Goal: Task Accomplishment & Management: Manage account settings

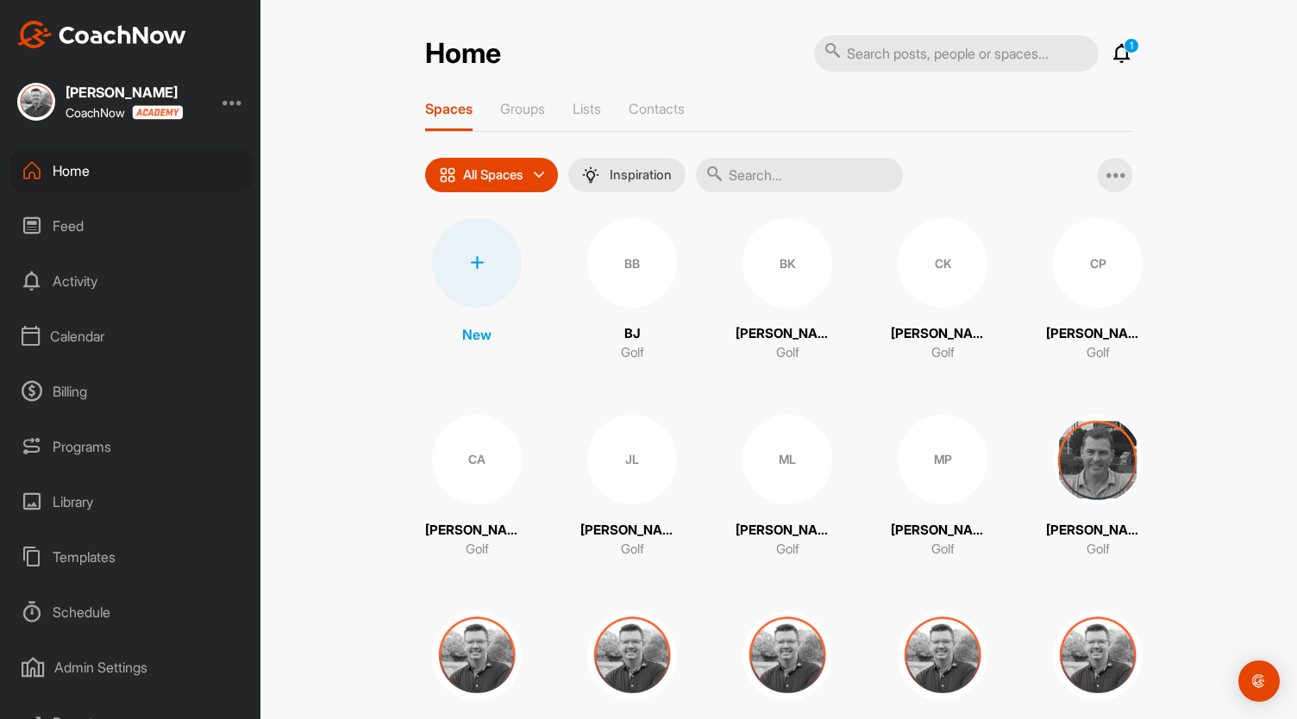
scroll to position [79, 0]
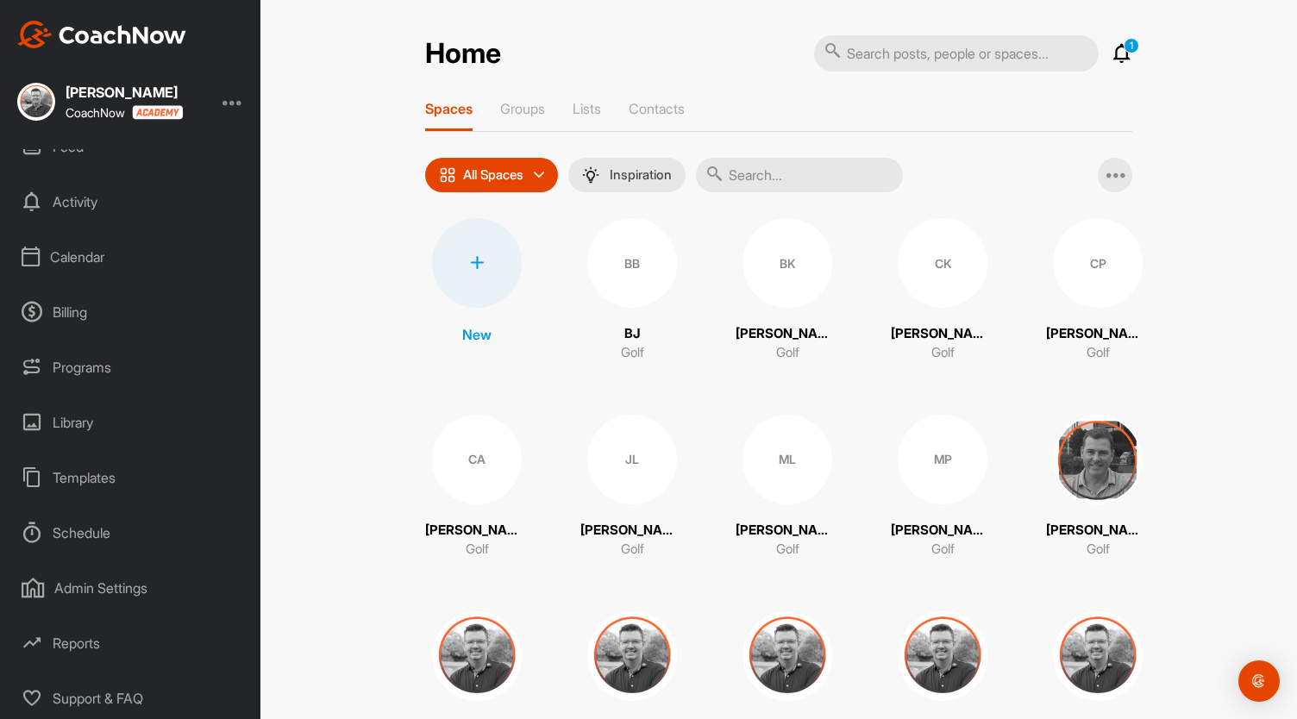
click at [90, 577] on div "Admin Settings" at bounding box center [130, 588] width 243 height 43
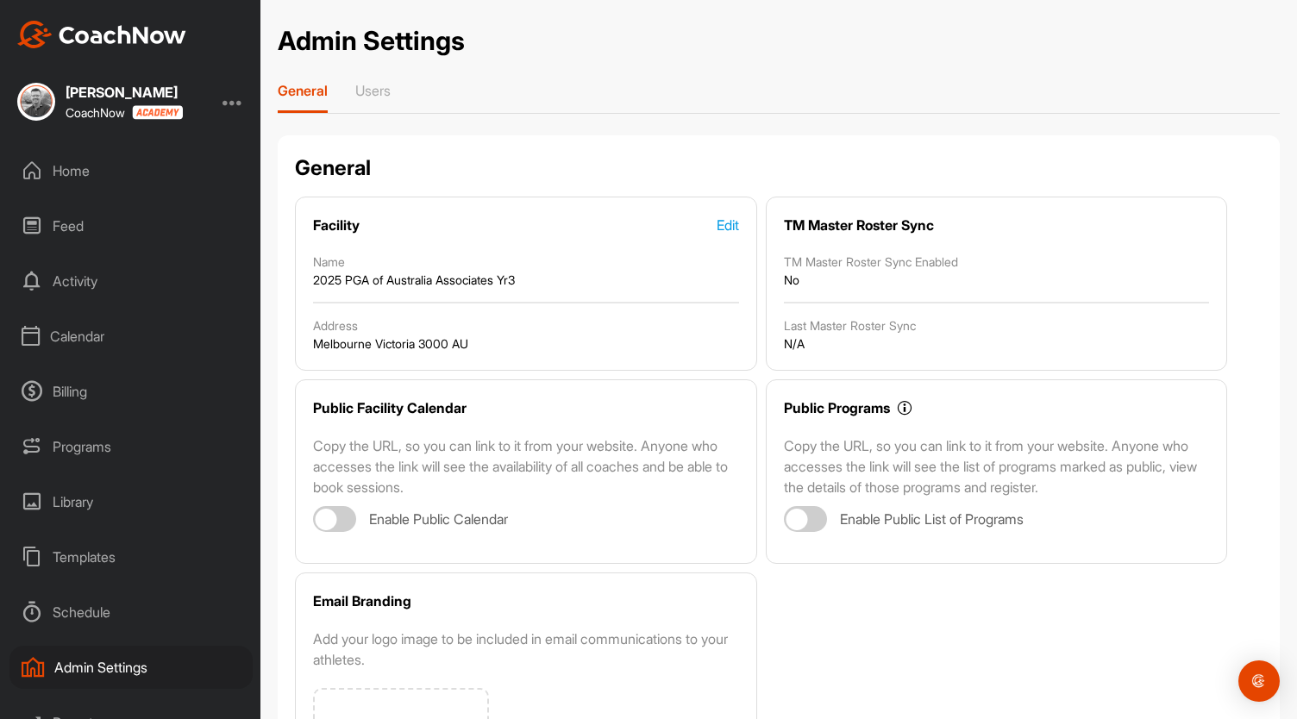
click at [80, 323] on div "Calendar" at bounding box center [130, 336] width 243 height 43
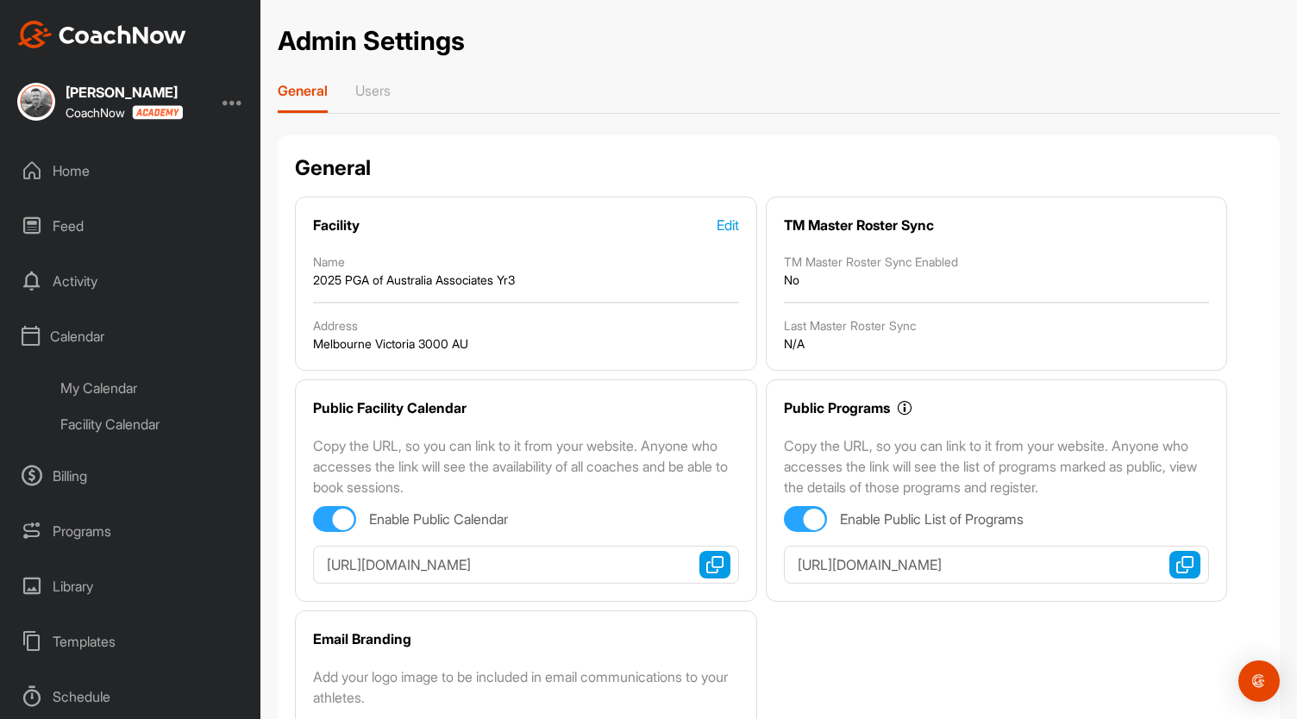
click at [104, 392] on div "My Calendar" at bounding box center [150, 388] width 204 height 36
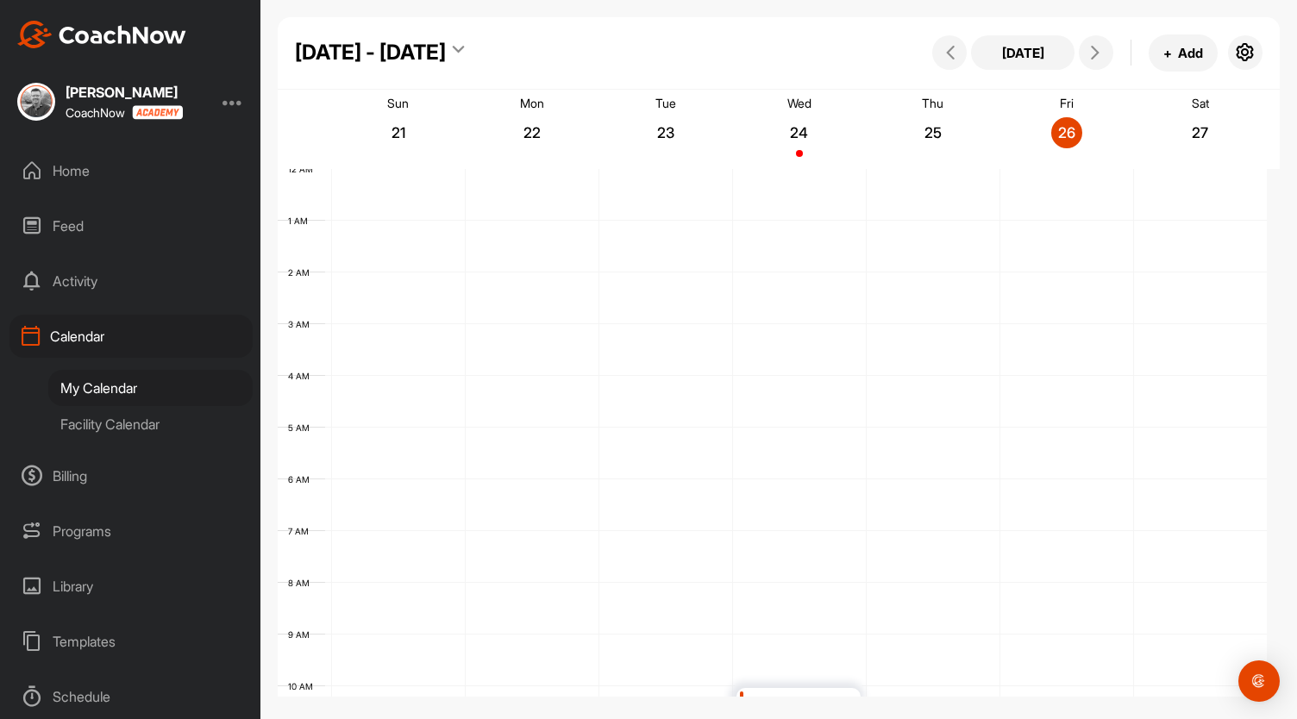
scroll to position [299, 0]
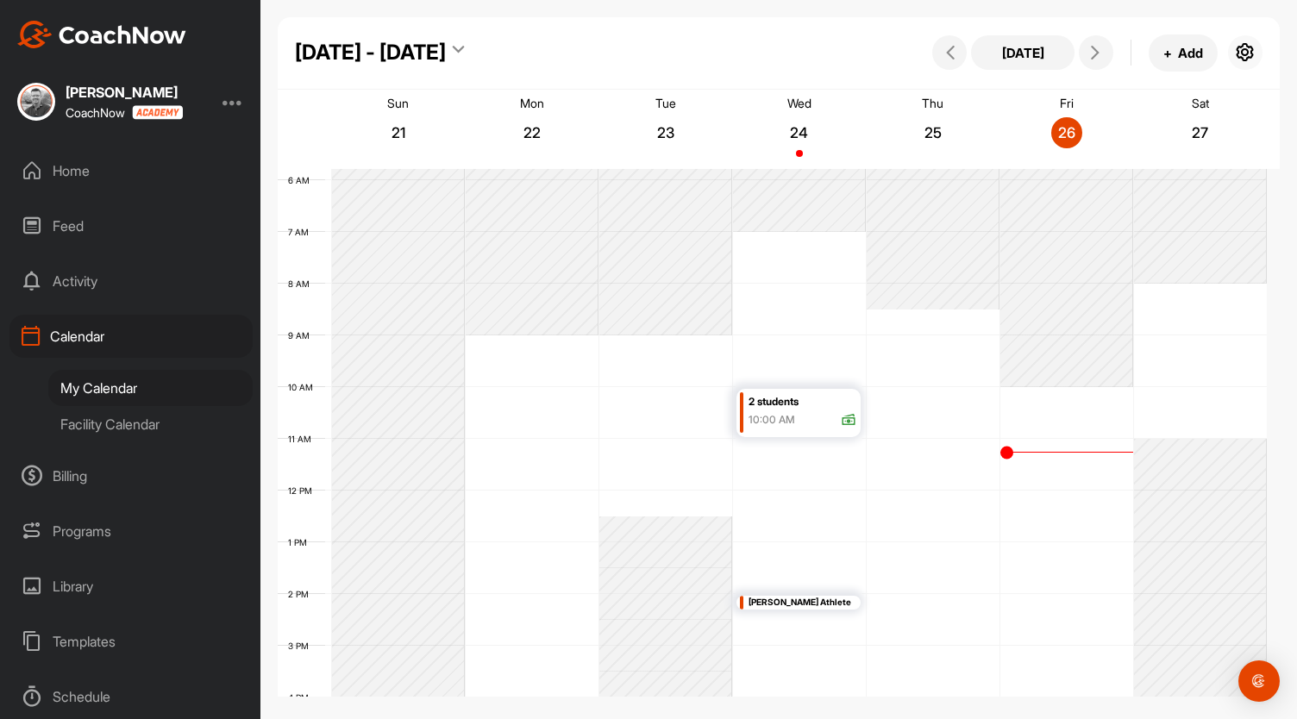
click at [1243, 57] on icon "button" at bounding box center [1245, 52] width 21 height 21
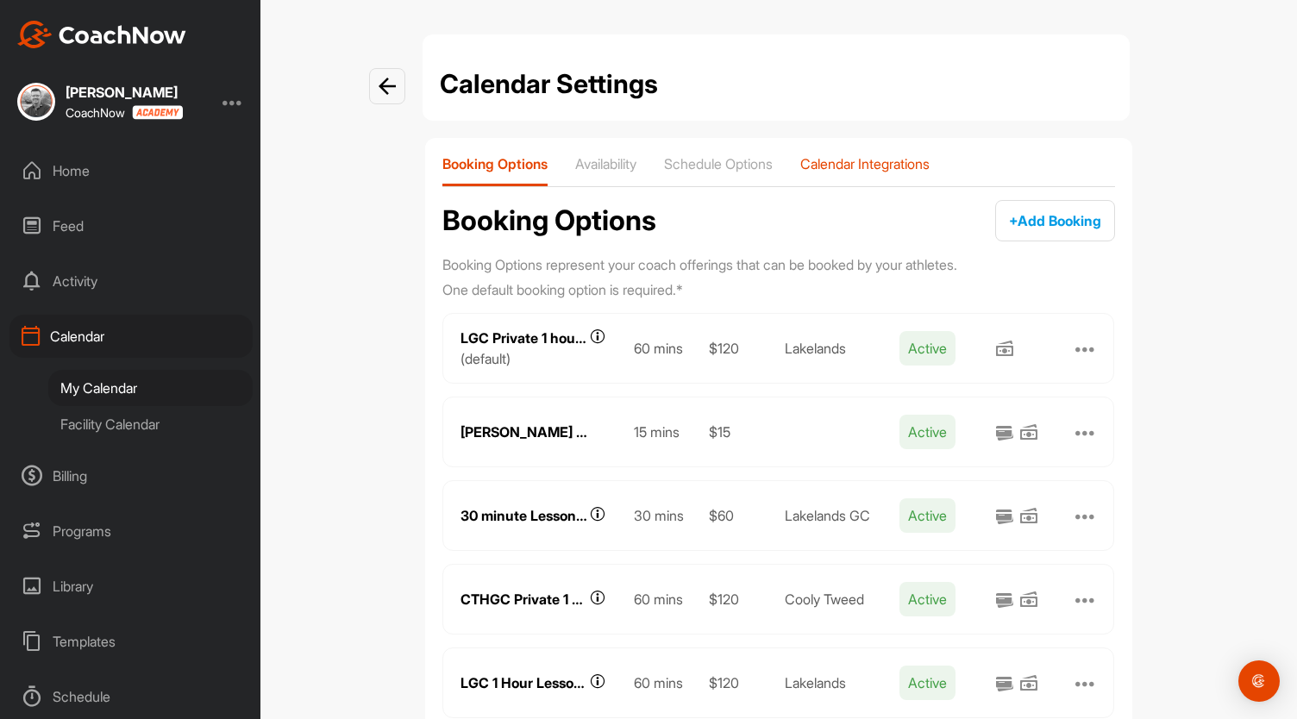
click at [848, 166] on p "Calendar Integrations" at bounding box center [864, 163] width 129 height 17
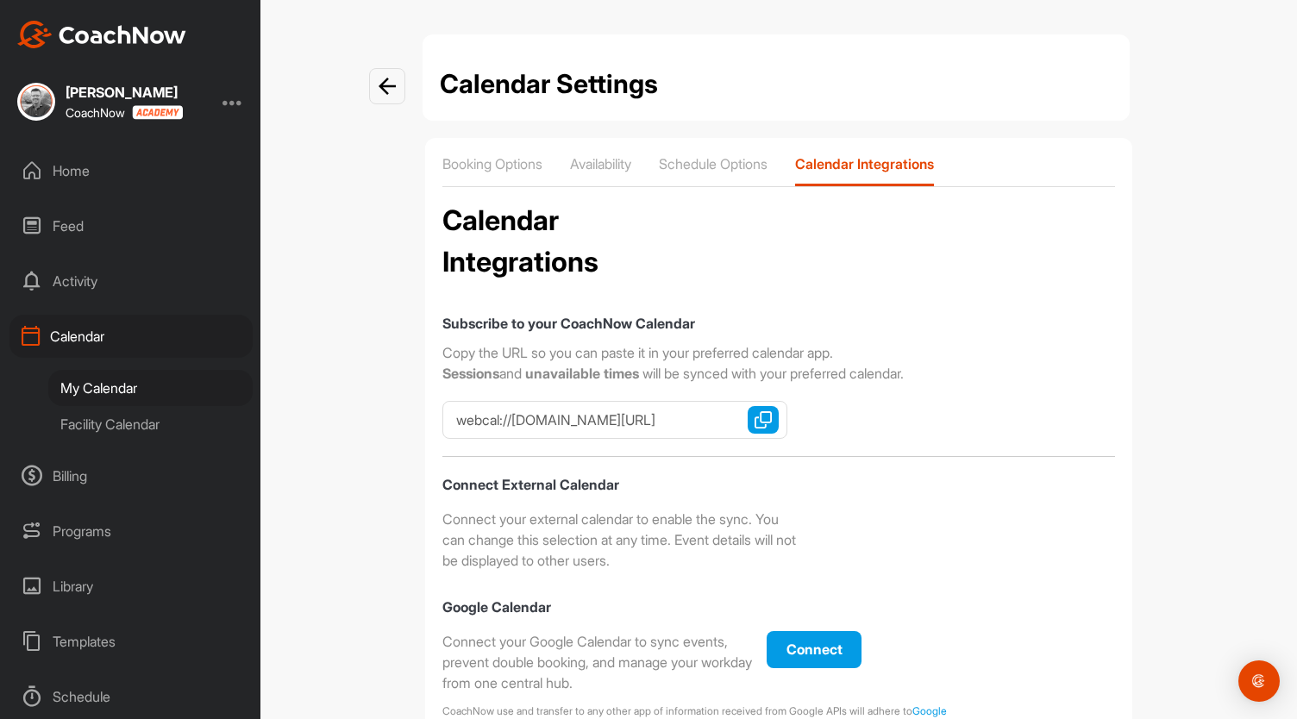
checkbox input "true"
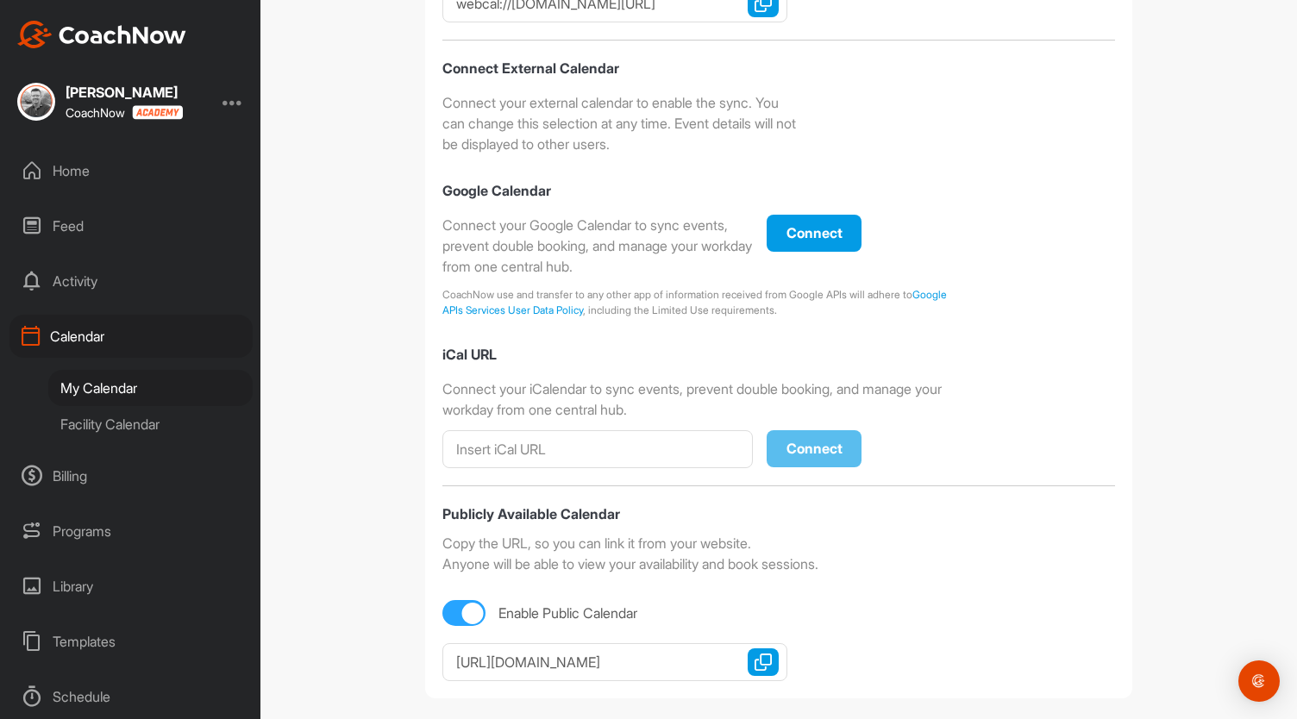
scroll to position [435, 0]
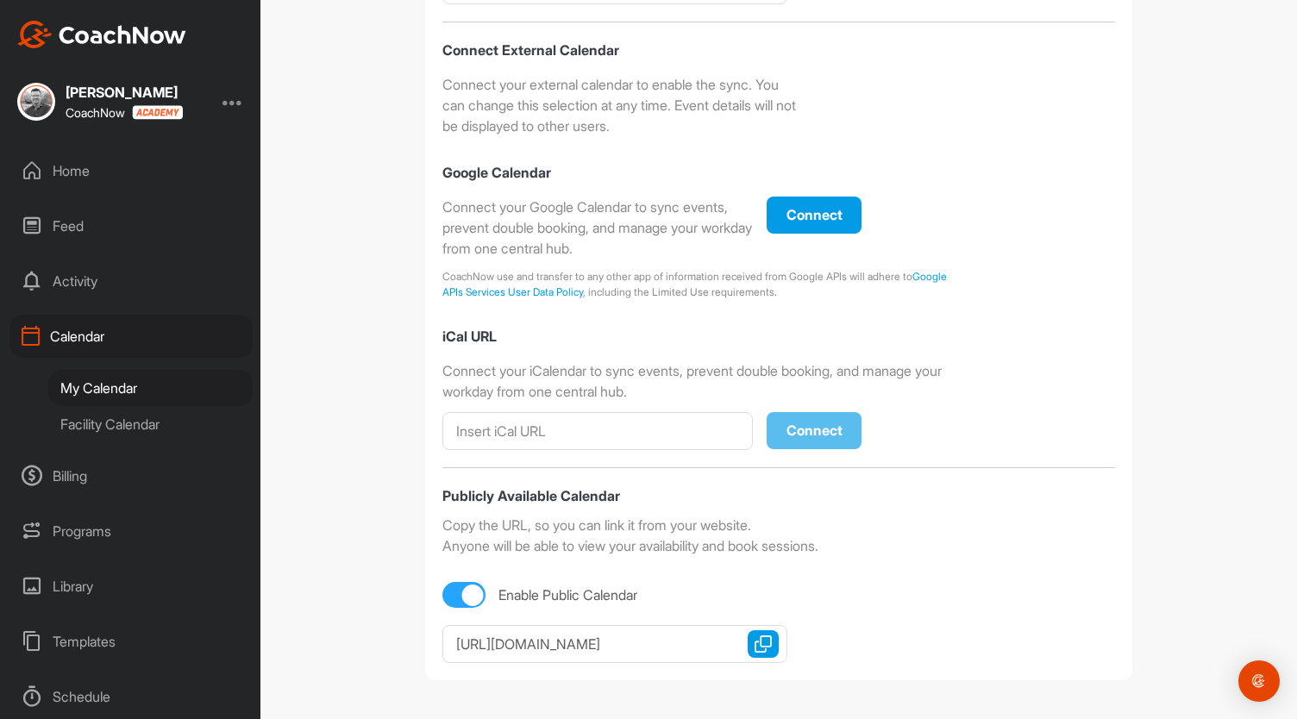
click at [759, 651] on button "Copy URL" at bounding box center [763, 644] width 31 height 28
click at [86, 173] on div "Home" at bounding box center [130, 170] width 243 height 43
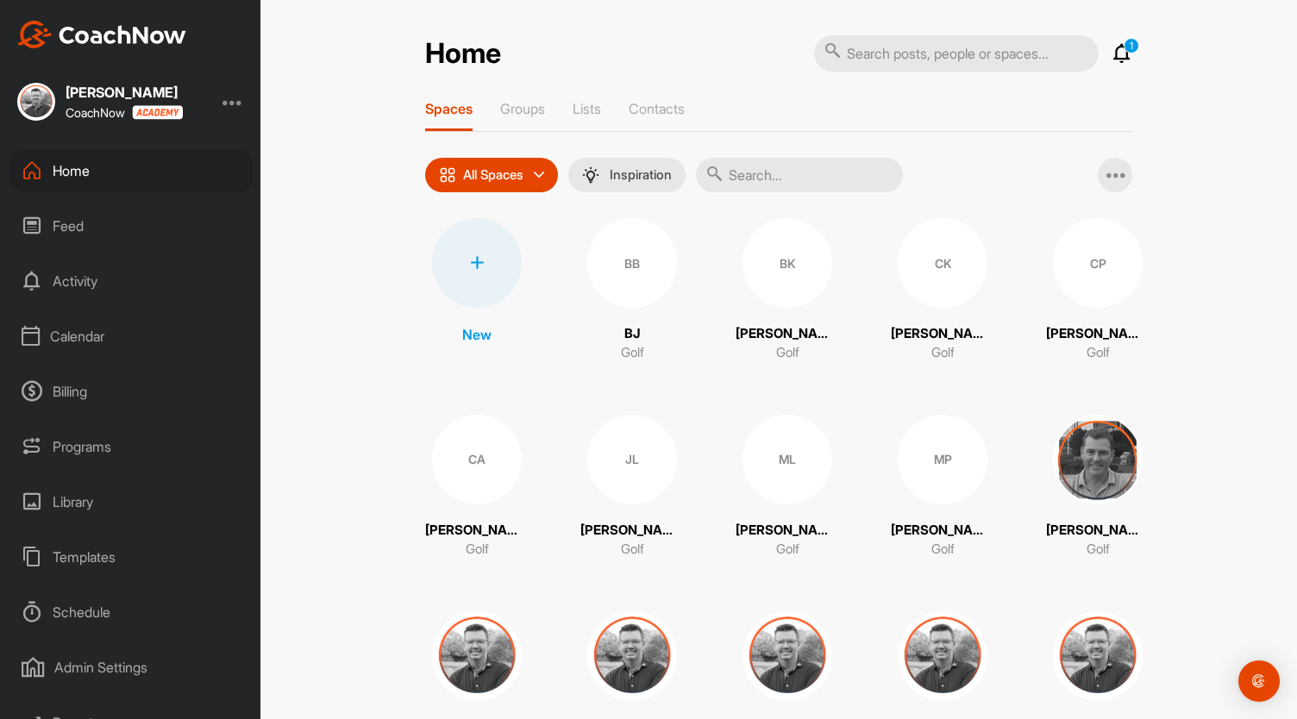
click at [76, 222] on div "Feed" at bounding box center [130, 225] width 243 height 43
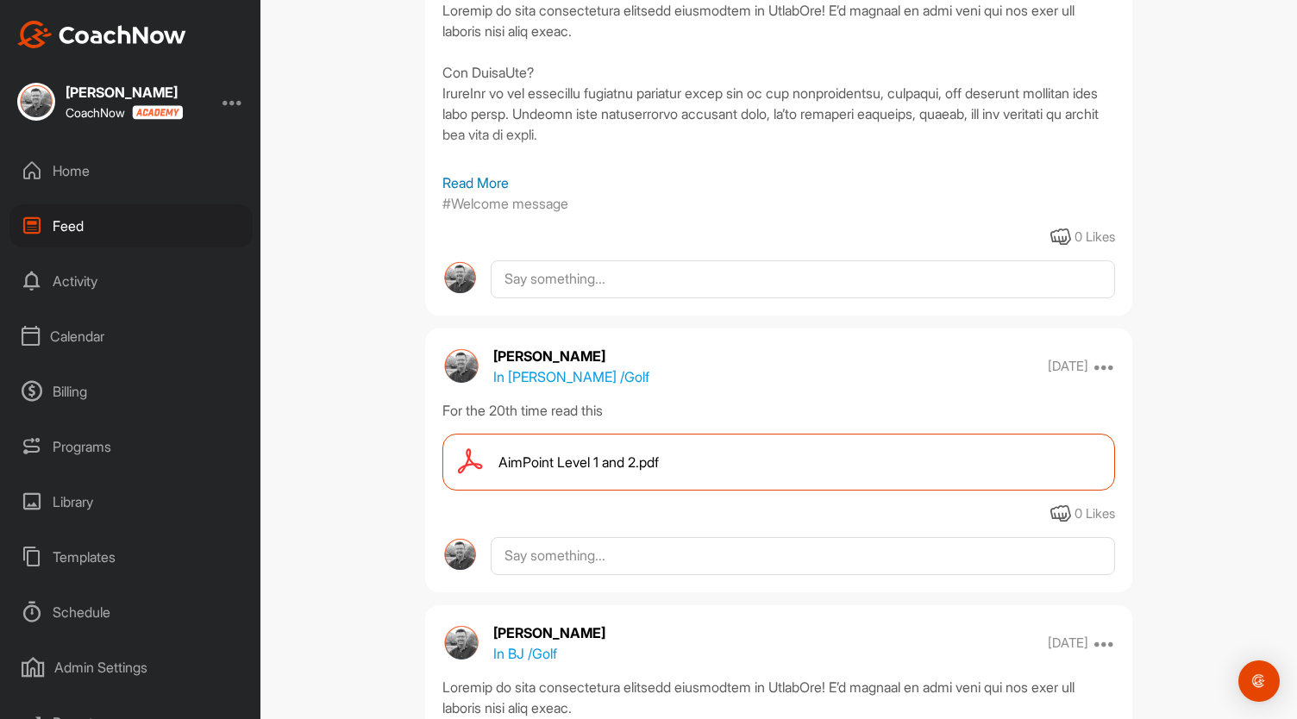
scroll to position [691, 0]
click at [62, 330] on div "Calendar" at bounding box center [130, 336] width 243 height 43
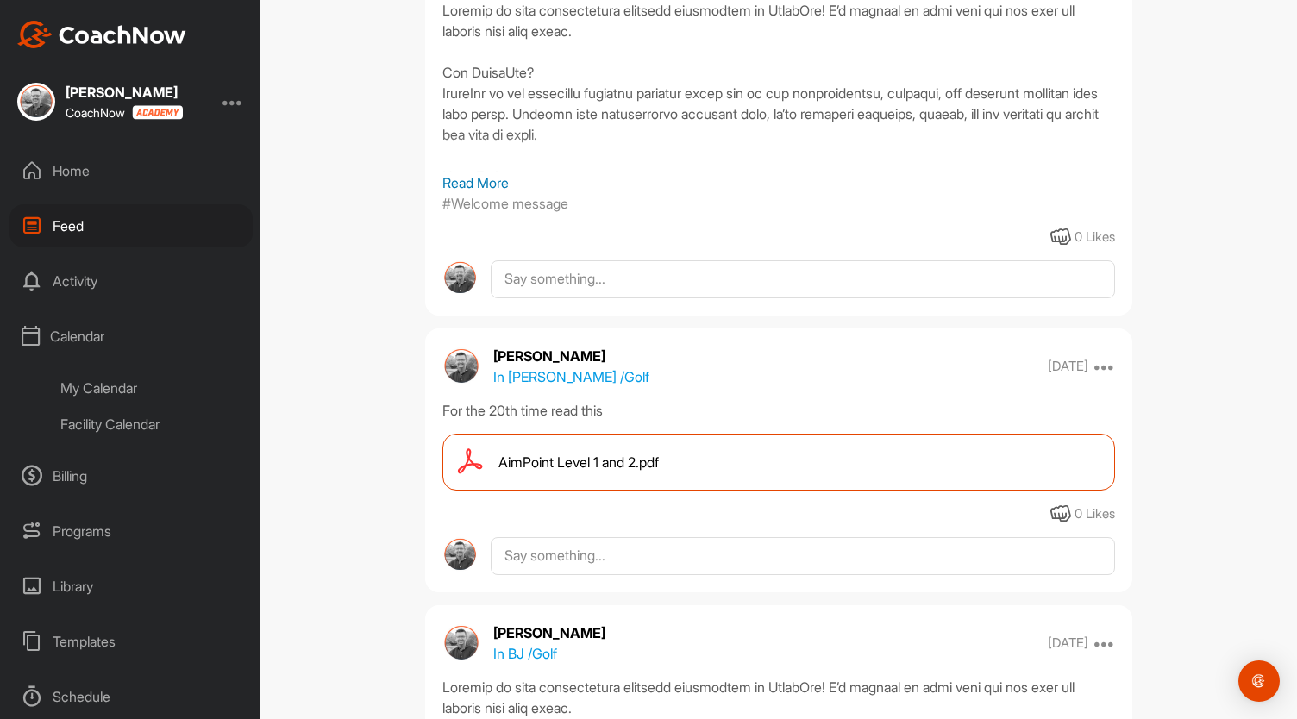
click at [116, 384] on div "My Calendar" at bounding box center [150, 388] width 204 height 36
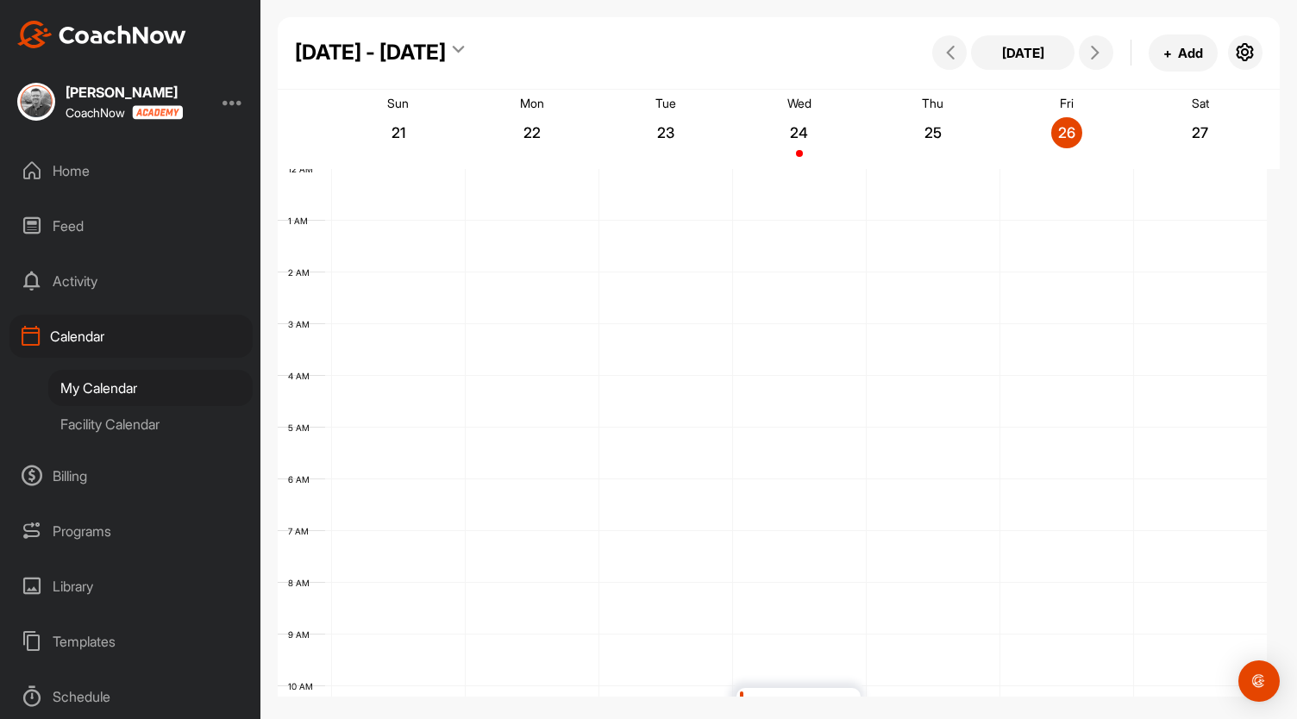
scroll to position [299, 0]
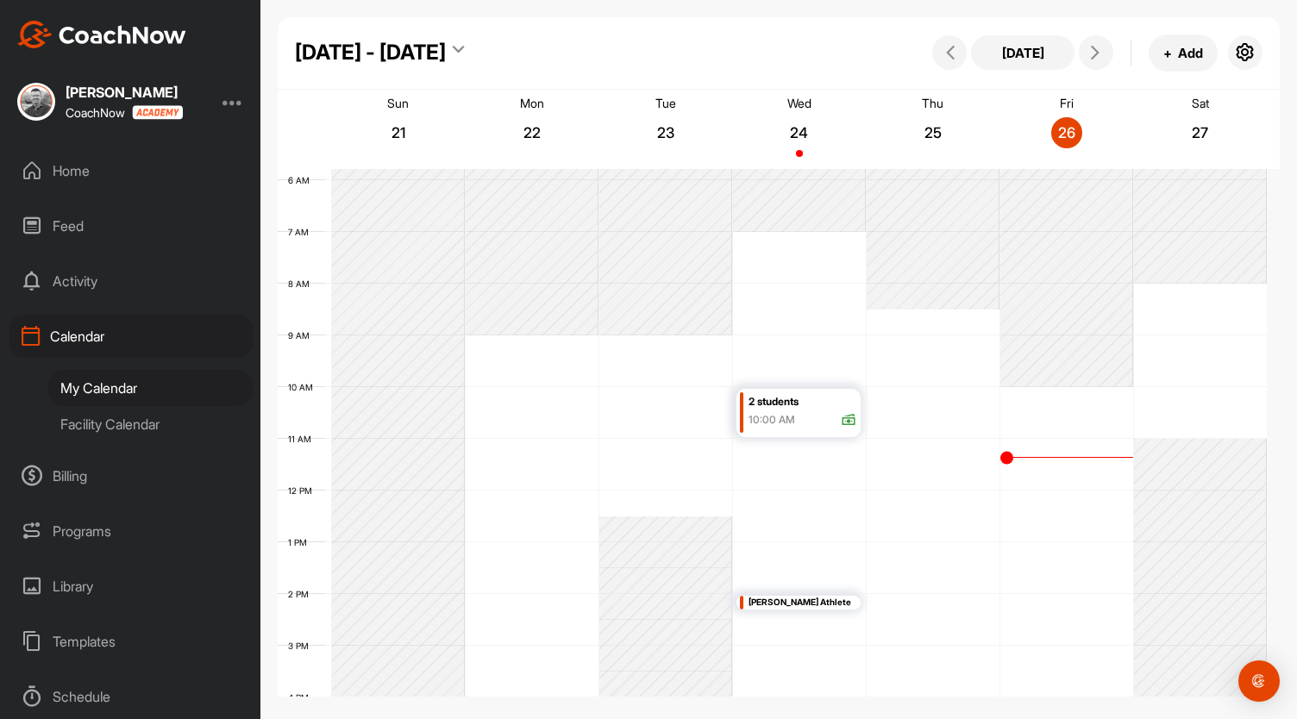
click at [78, 480] on div "Billing" at bounding box center [130, 475] width 243 height 43
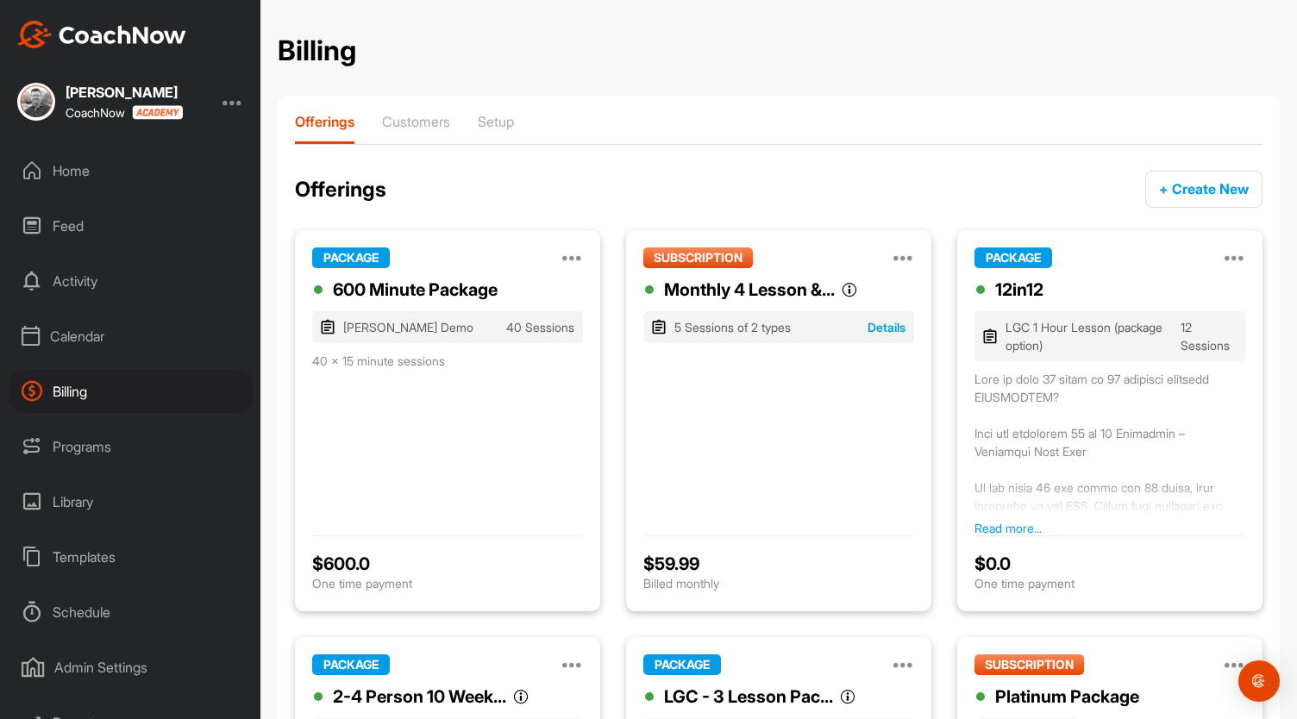
scroll to position [159, 0]
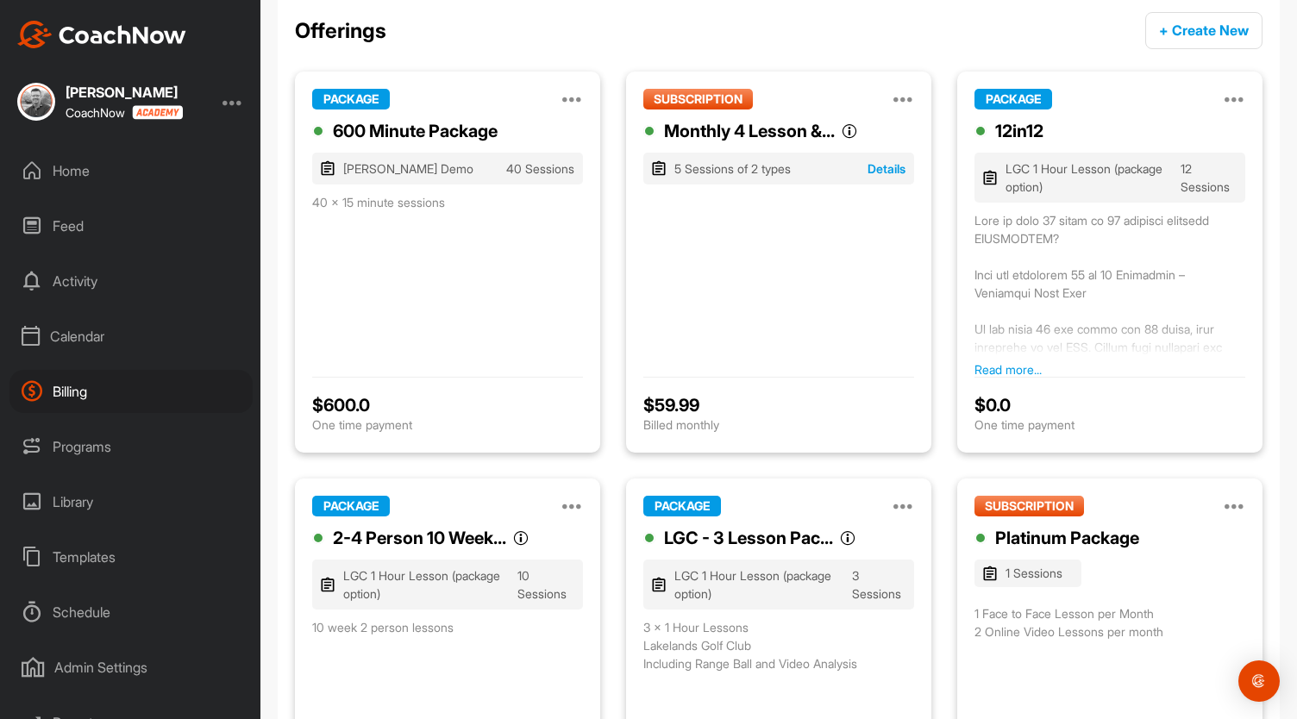
click at [874, 170] on button "Details" at bounding box center [886, 169] width 38 height 18
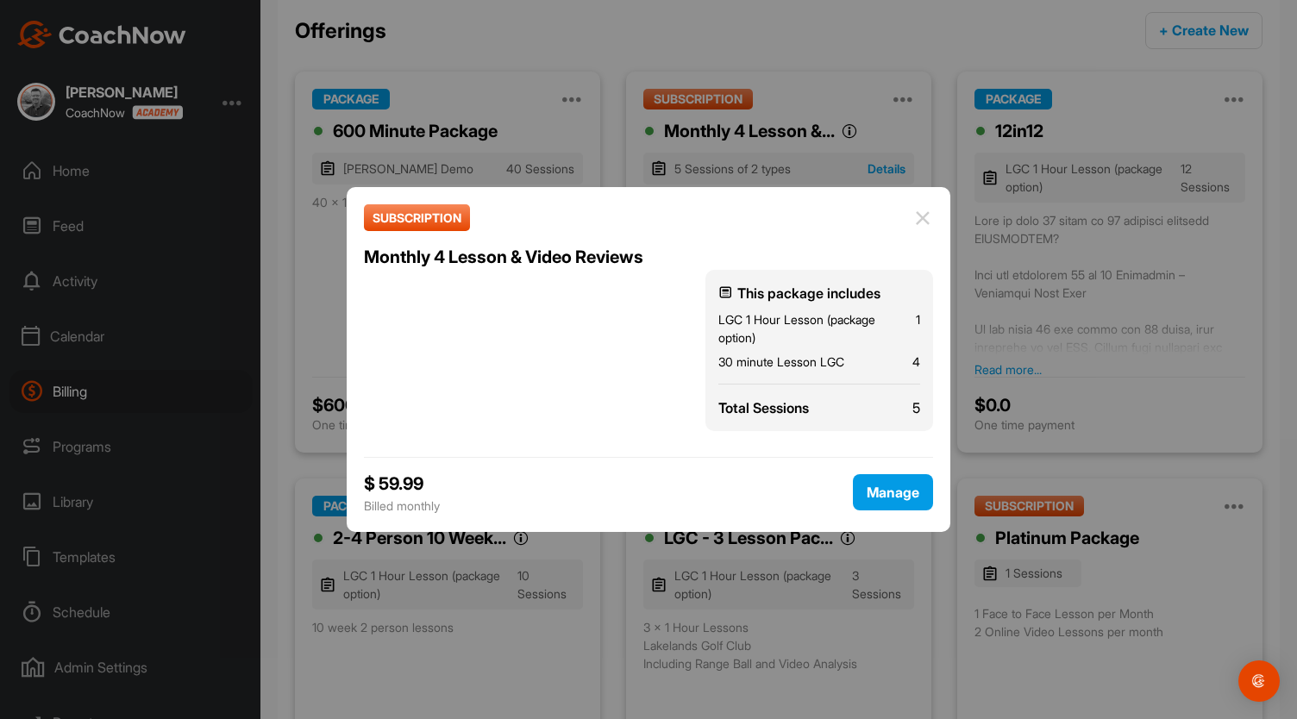
click at [924, 212] on img at bounding box center [922, 218] width 21 height 21
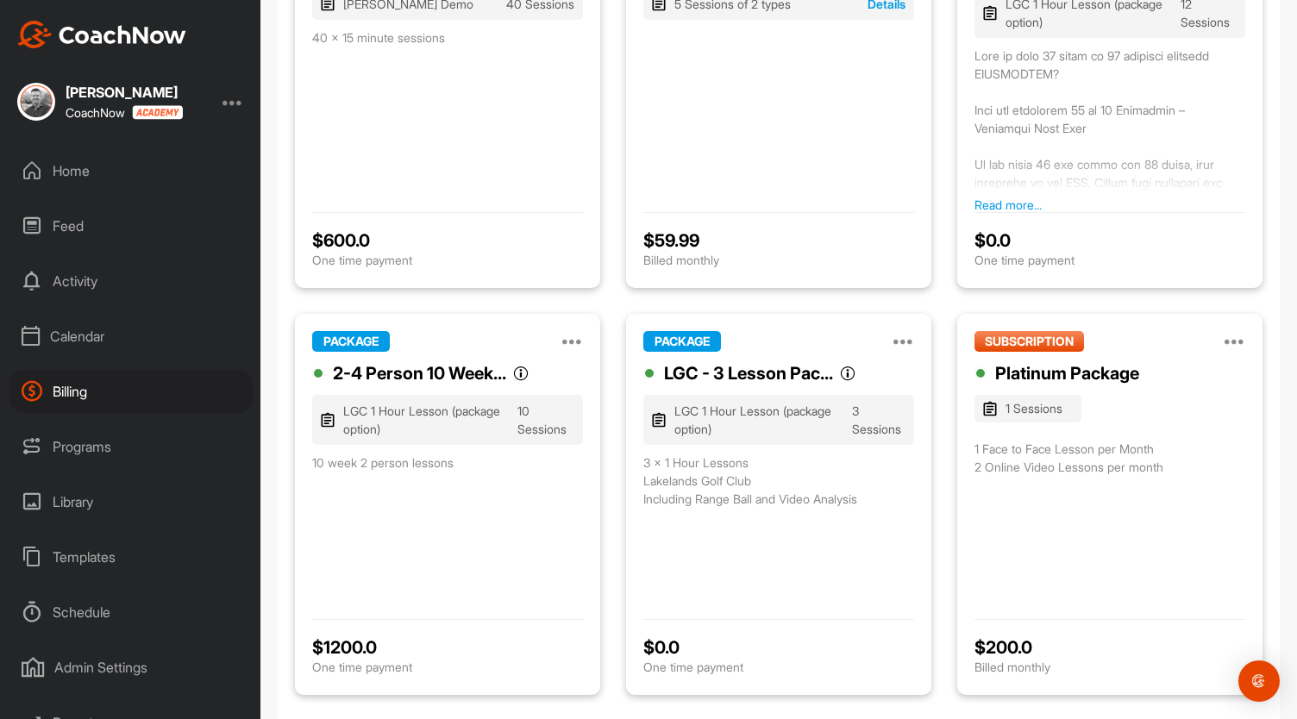
scroll to position [322, 0]
click at [895, 341] on icon at bounding box center [903, 342] width 21 height 21
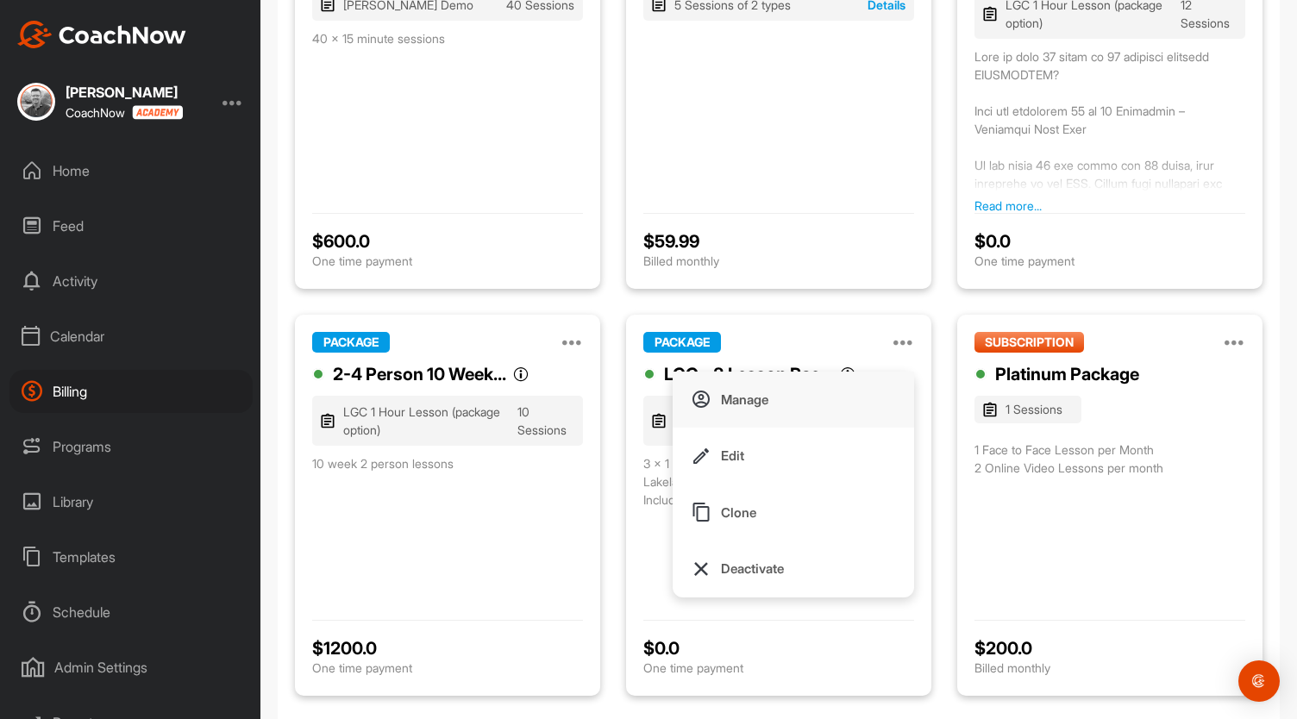
click at [750, 404] on p "Manage" at bounding box center [744, 400] width 47 height 18
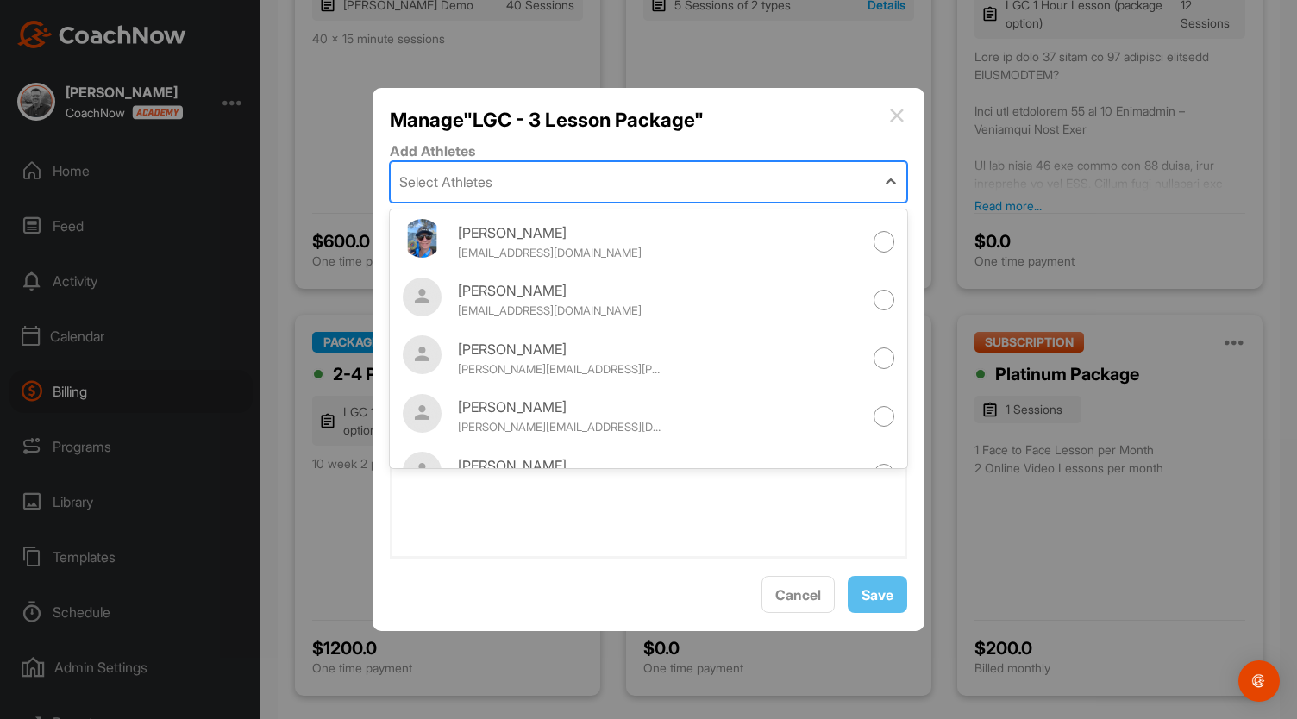
click at [473, 181] on div "Select Athletes" at bounding box center [445, 182] width 93 height 21
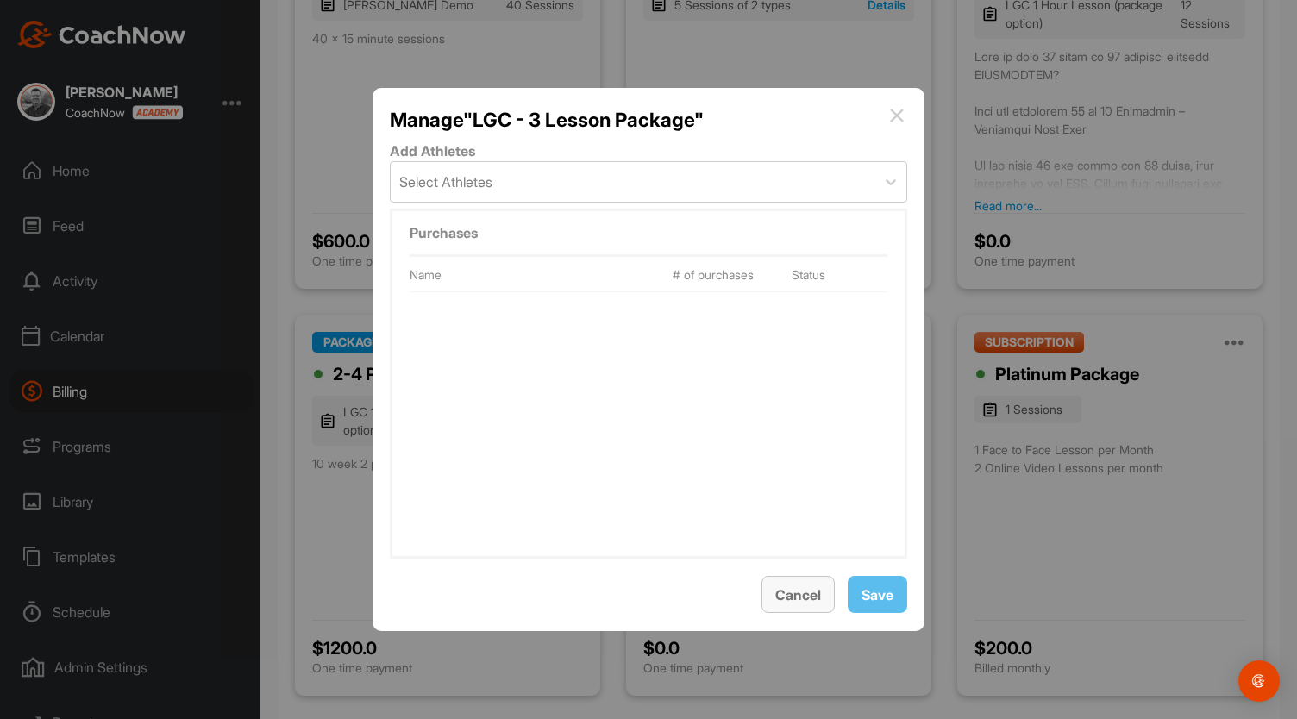
click at [800, 594] on span "Cancel" at bounding box center [798, 594] width 46 height 17
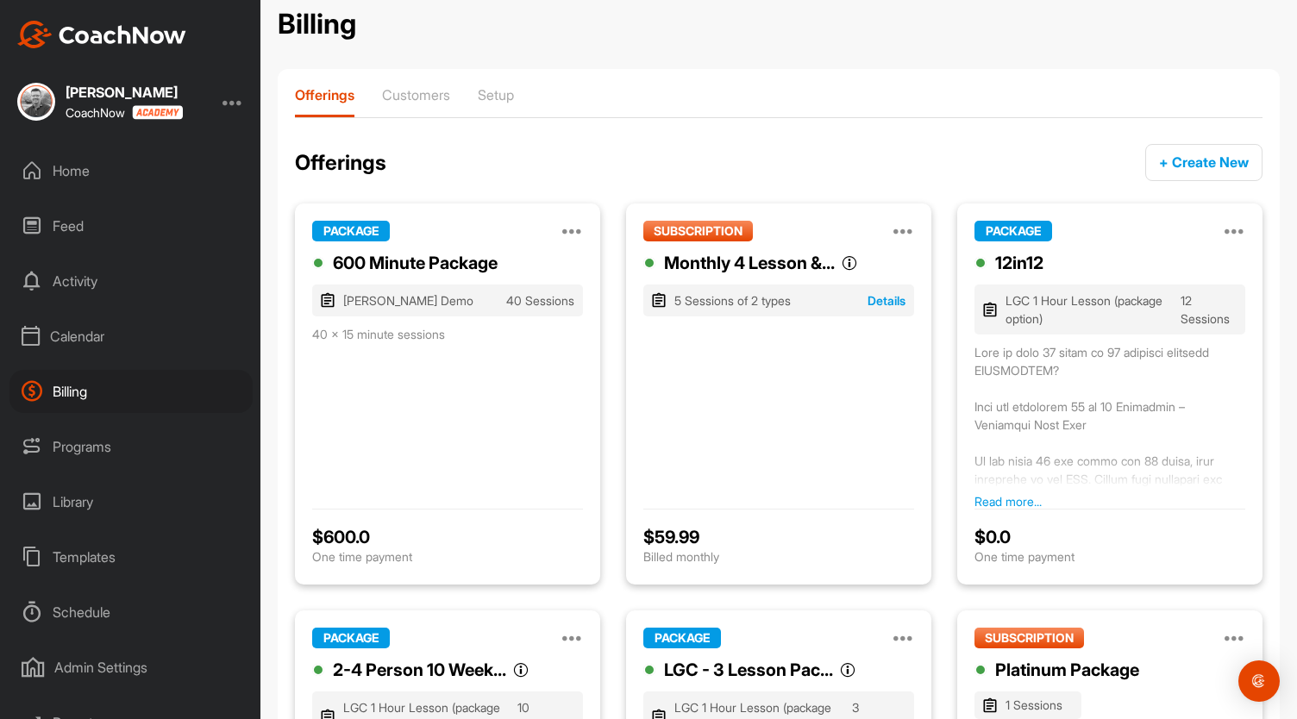
scroll to position [0, 0]
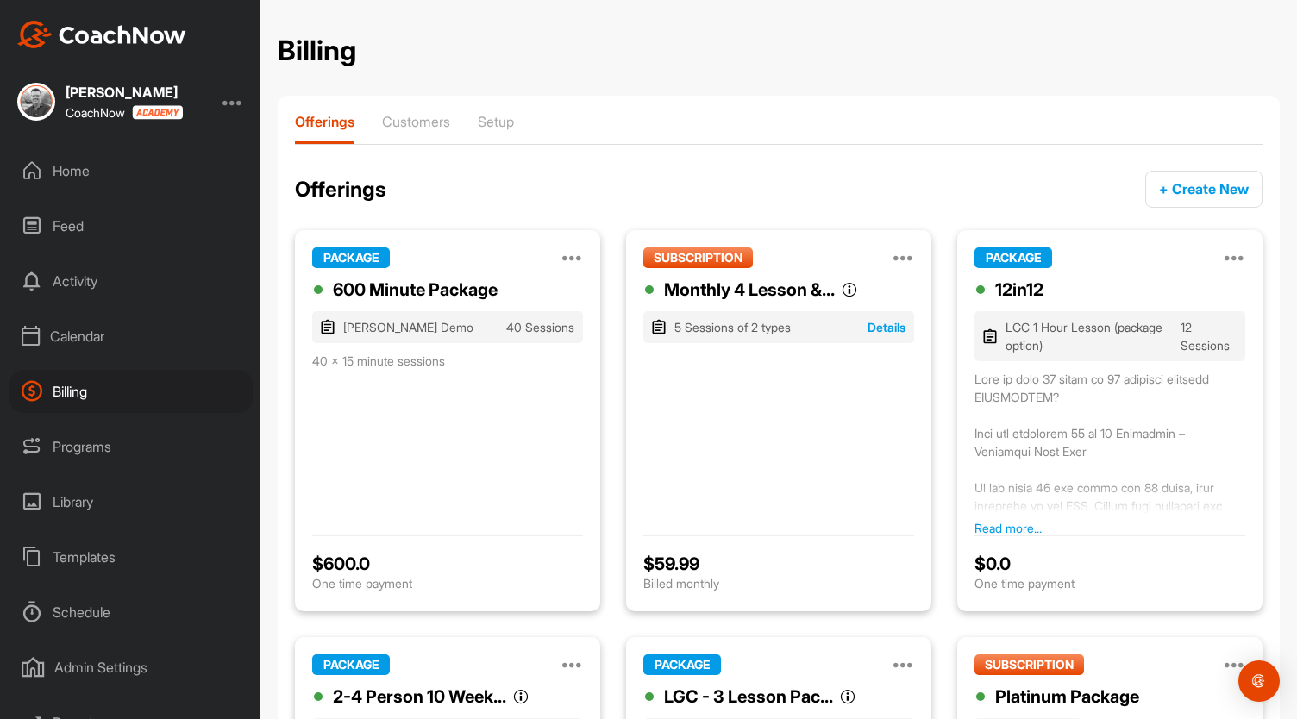
click at [67, 443] on div "Programs" at bounding box center [130, 446] width 243 height 43
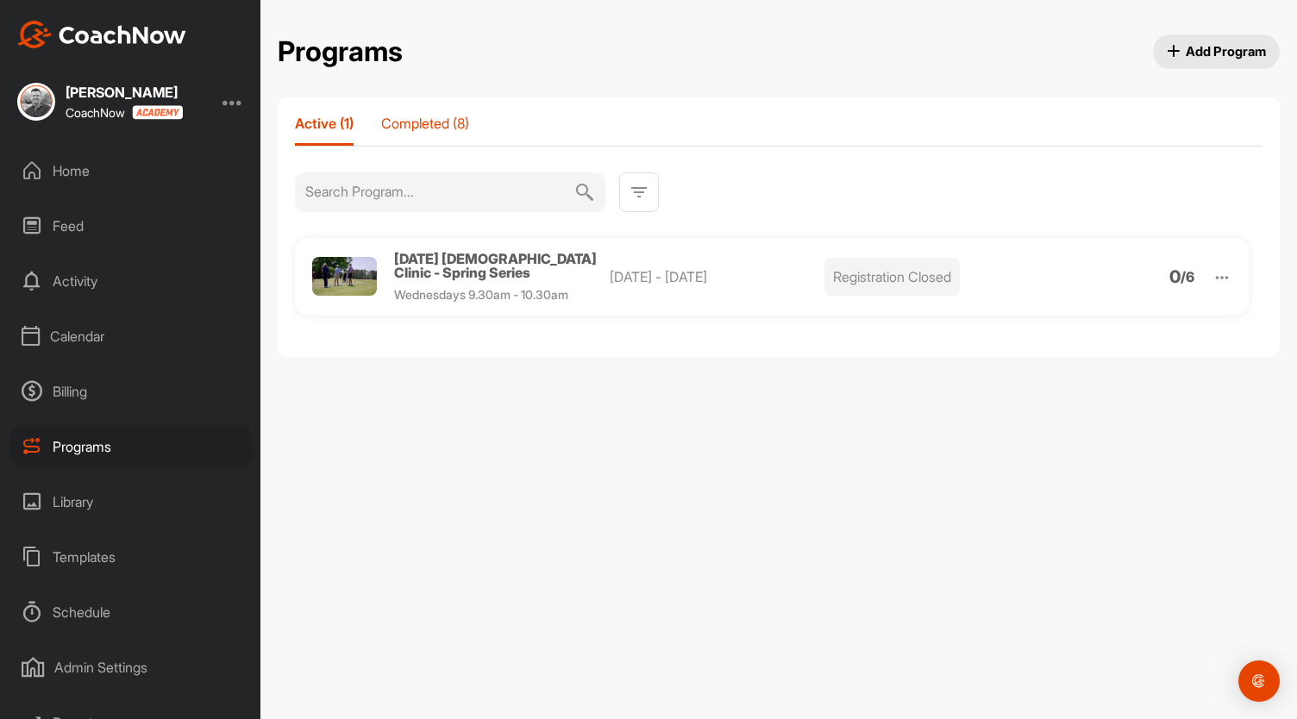
click at [434, 127] on p "Completed (8)" at bounding box center [425, 123] width 88 height 17
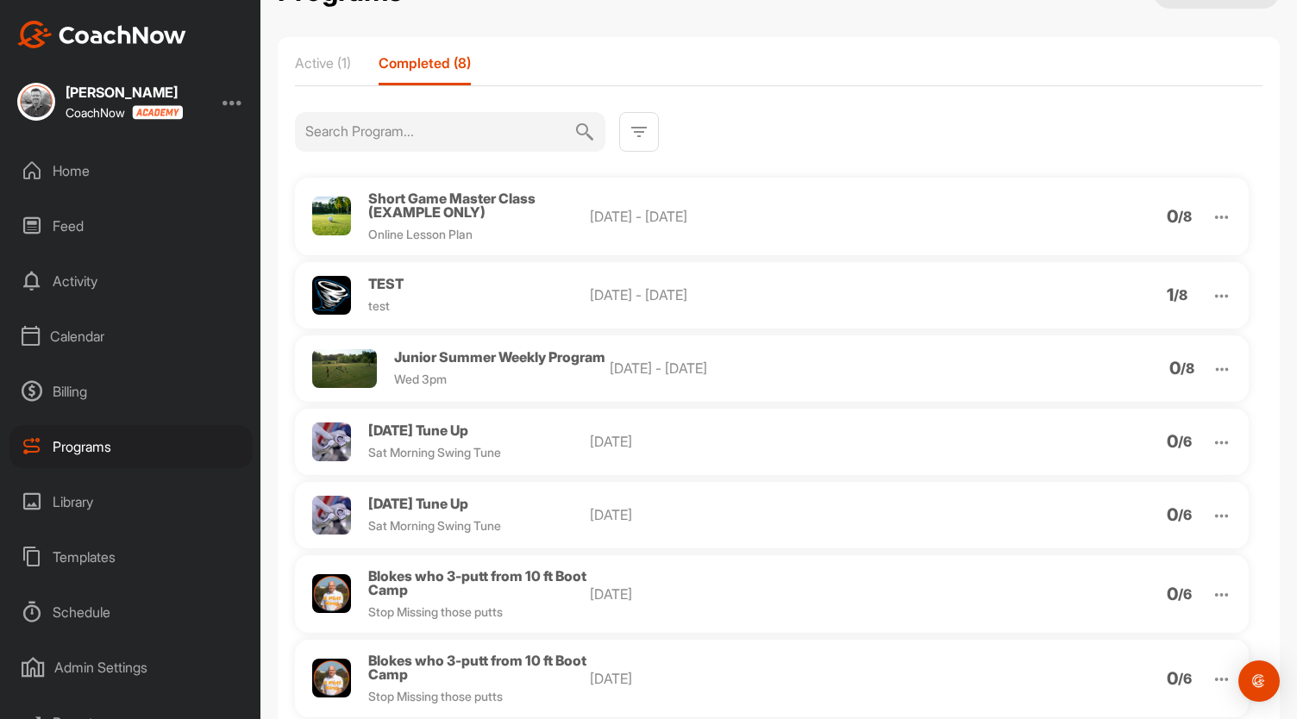
scroll to position [79, 0]
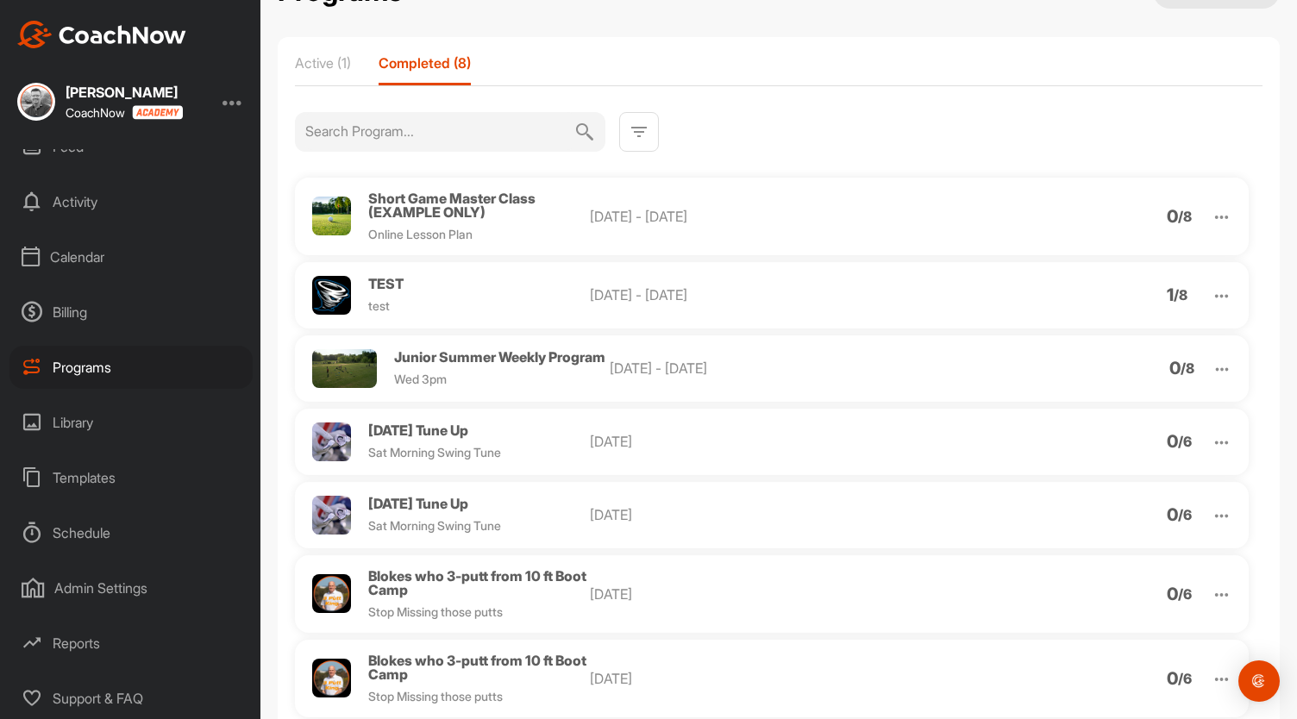
click at [121, 587] on div "Admin Settings" at bounding box center [130, 588] width 243 height 43
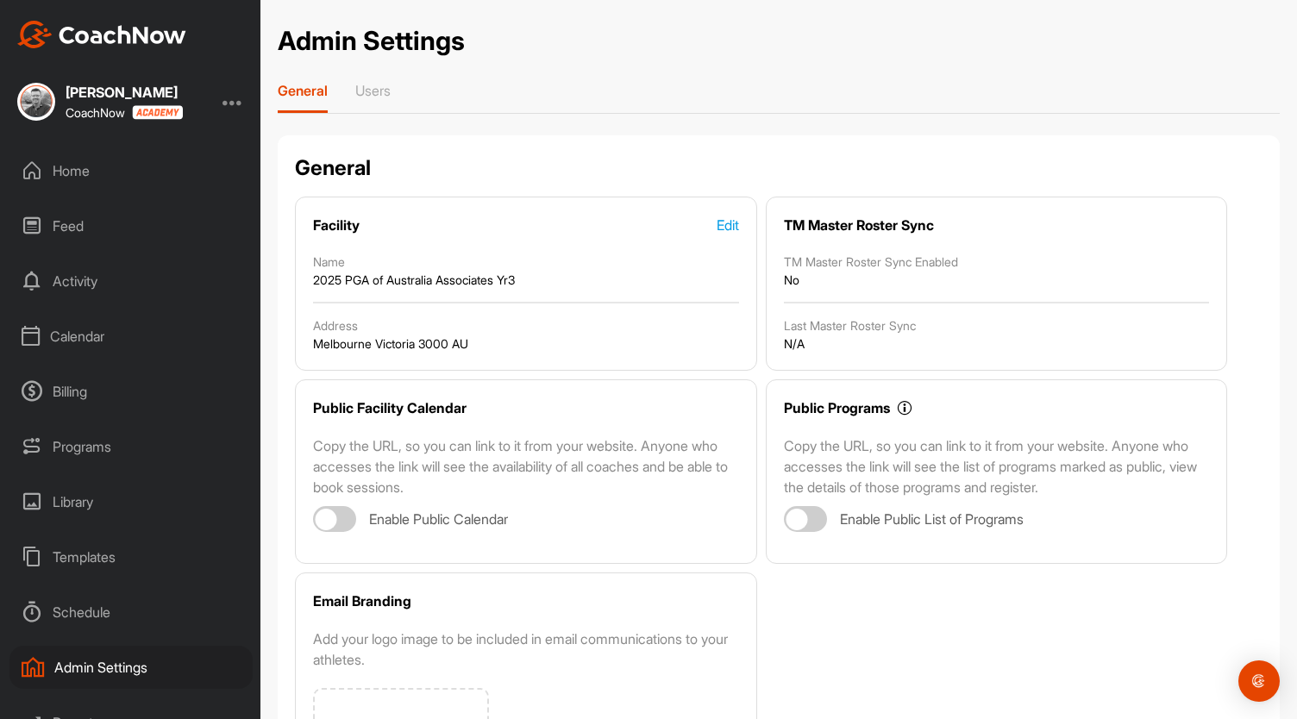
scroll to position [3, 0]
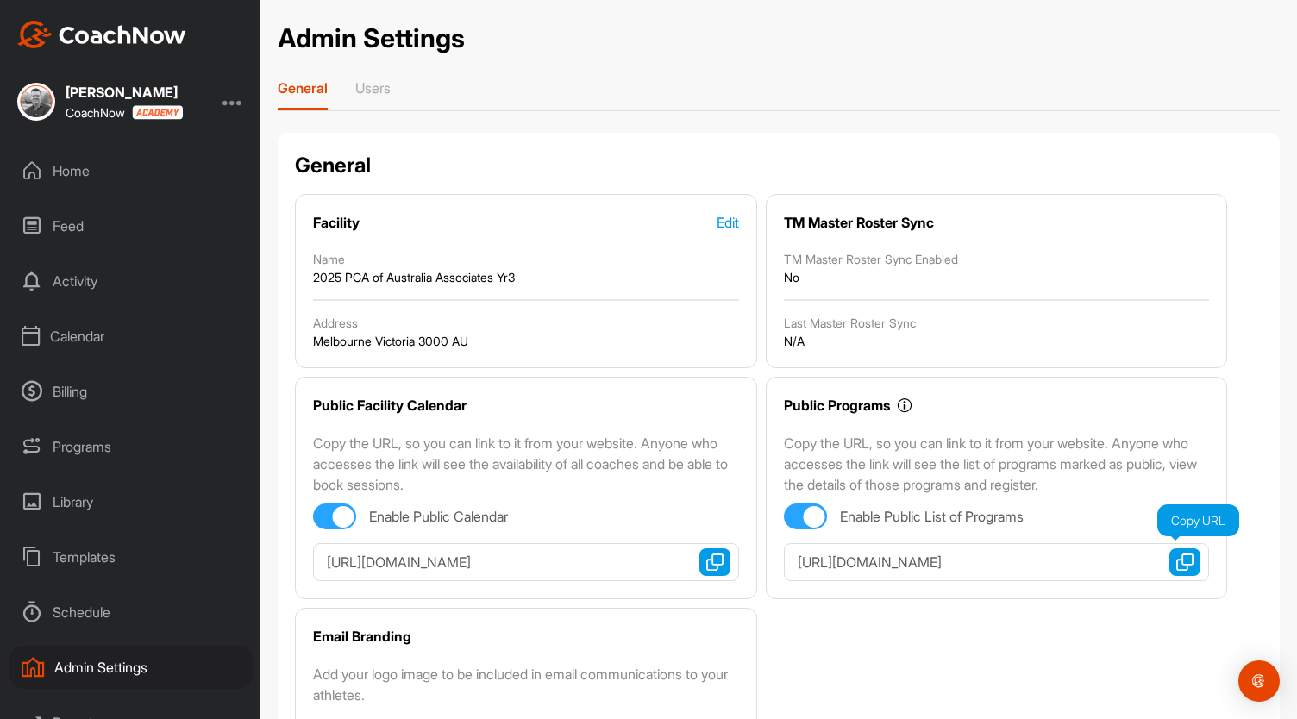
click at [1176, 555] on img "button" at bounding box center [1184, 562] width 17 height 17
